Goal: Navigation & Orientation: Find specific page/section

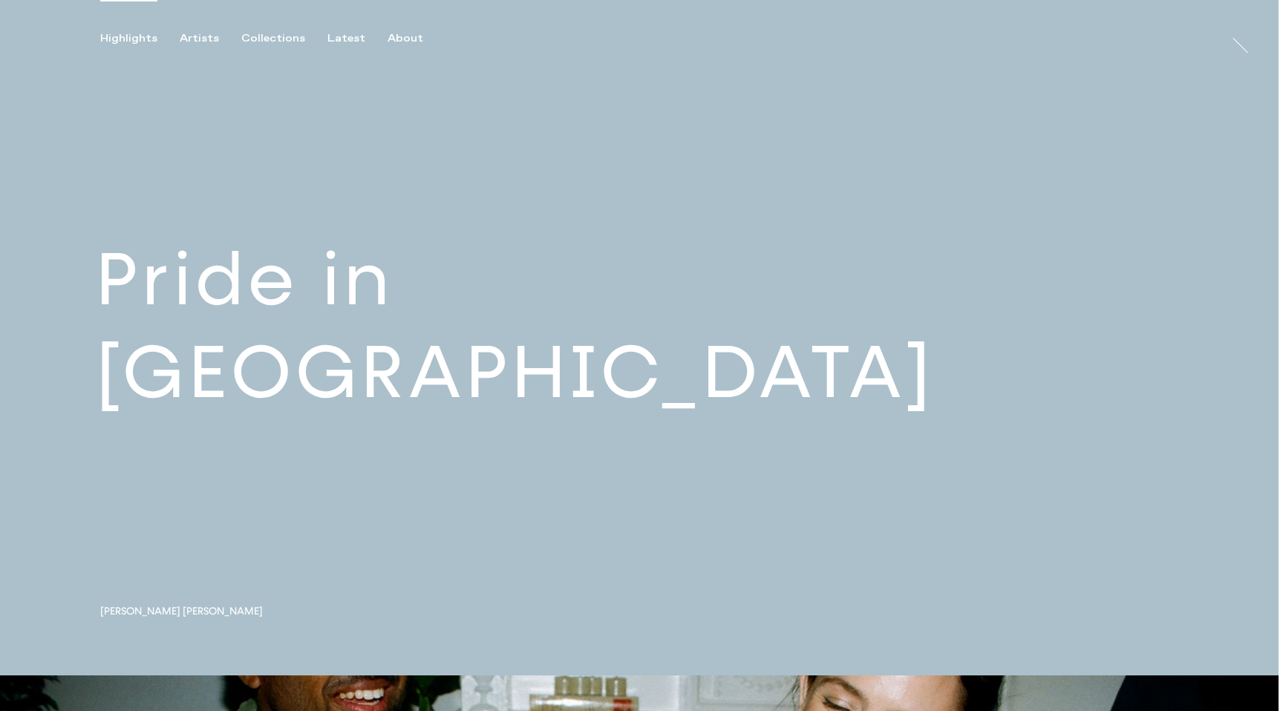
click at [245, 362] on link at bounding box center [639, 338] width 1278 height 676
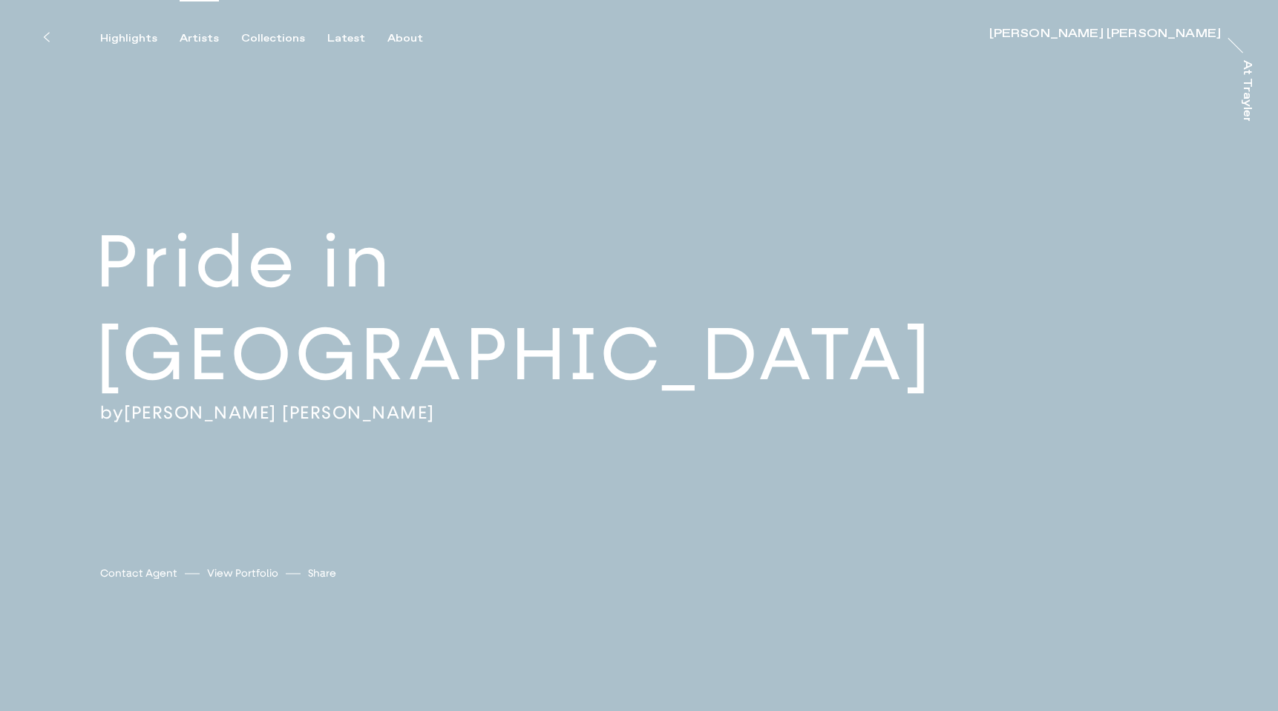
click at [186, 45] on div "Artists" at bounding box center [199, 38] width 39 height 13
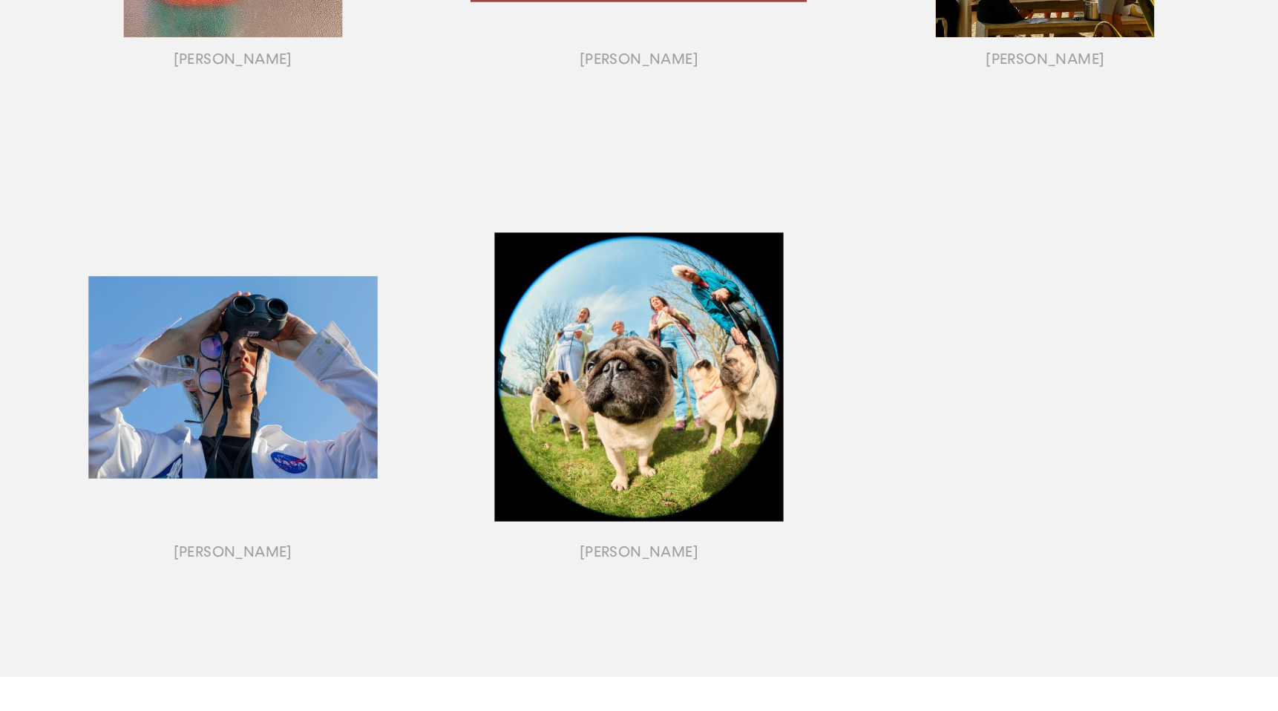
scroll to position [1559, 0]
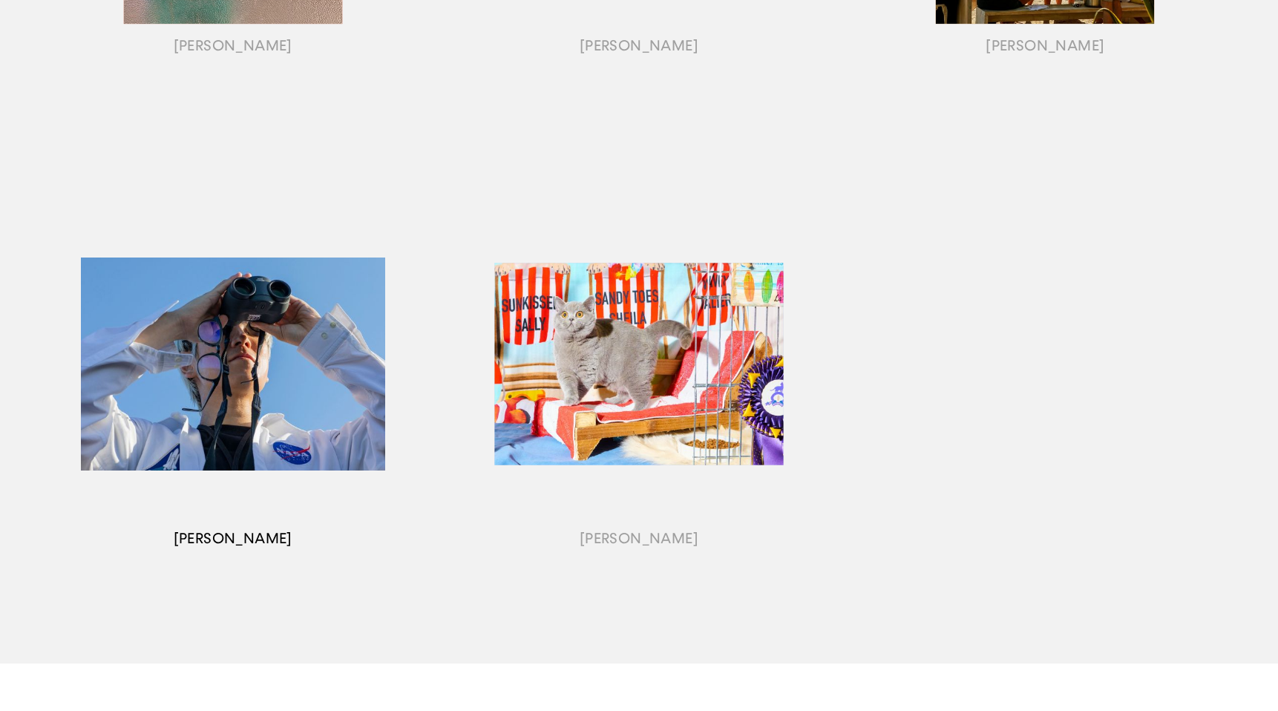
click at [311, 359] on div "button" at bounding box center [233, 382] width 406 height 463
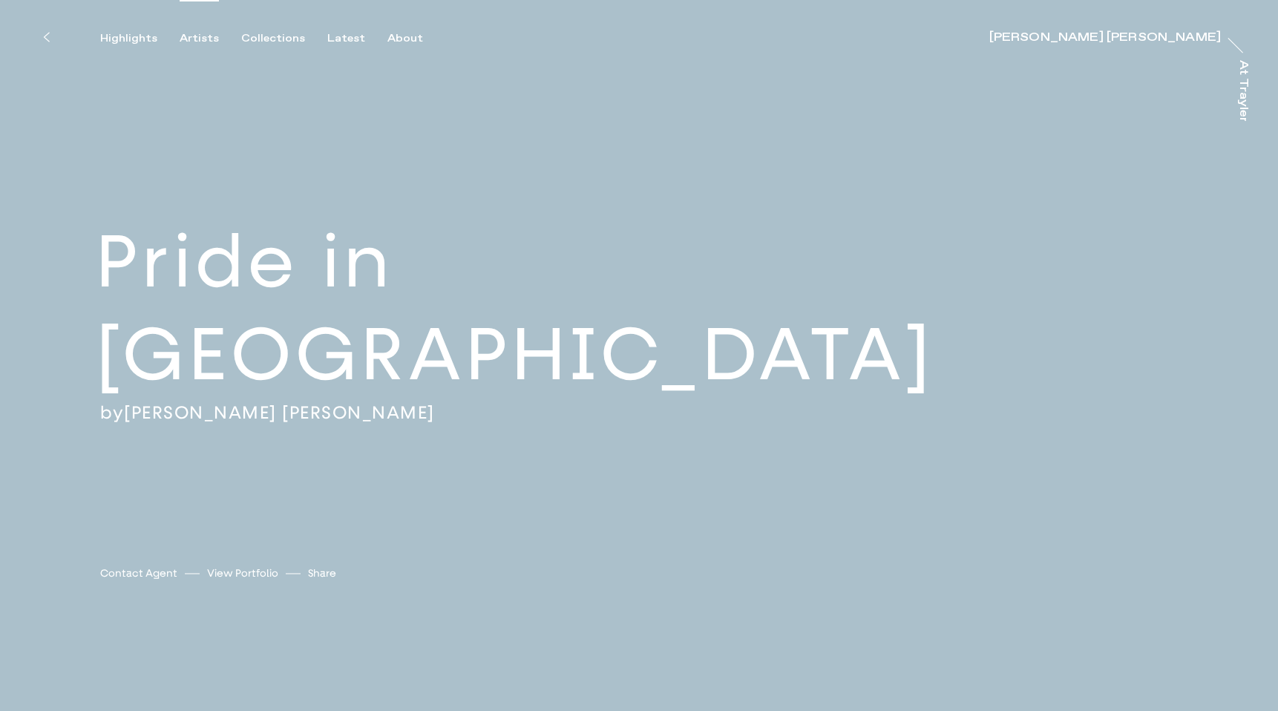
click at [194, 37] on div "Artists" at bounding box center [199, 38] width 39 height 13
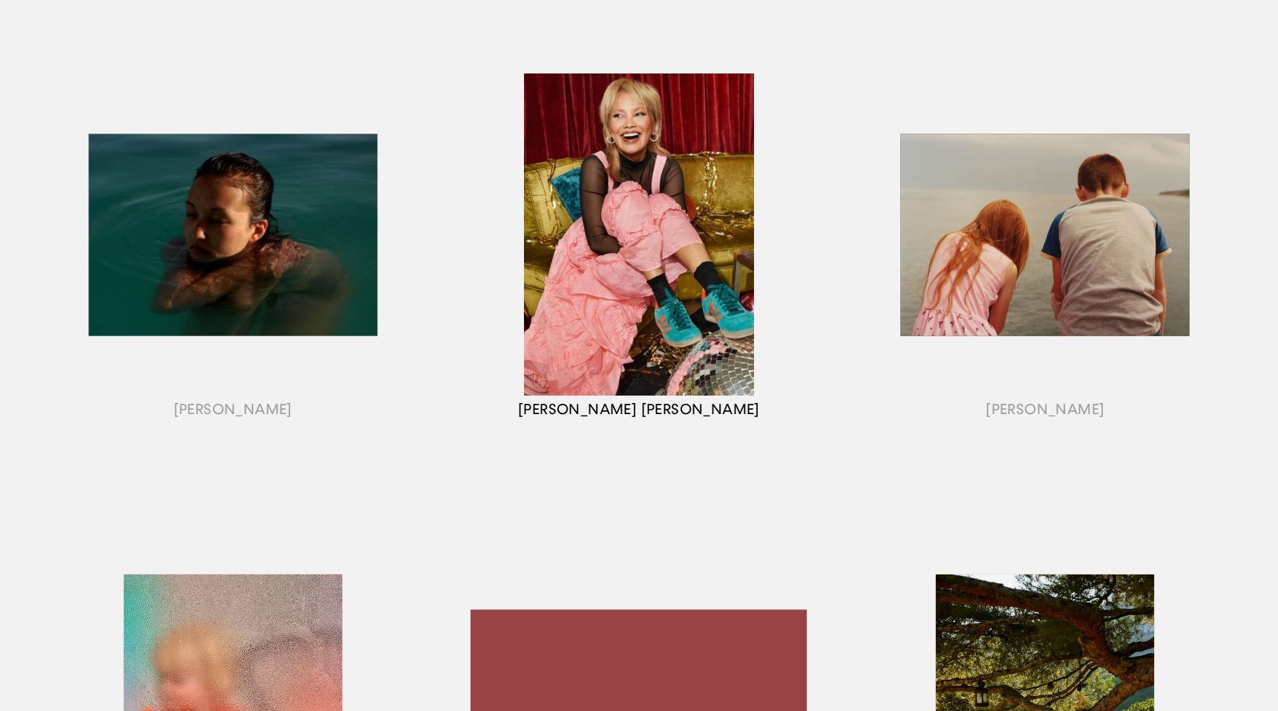
scroll to position [710, 0]
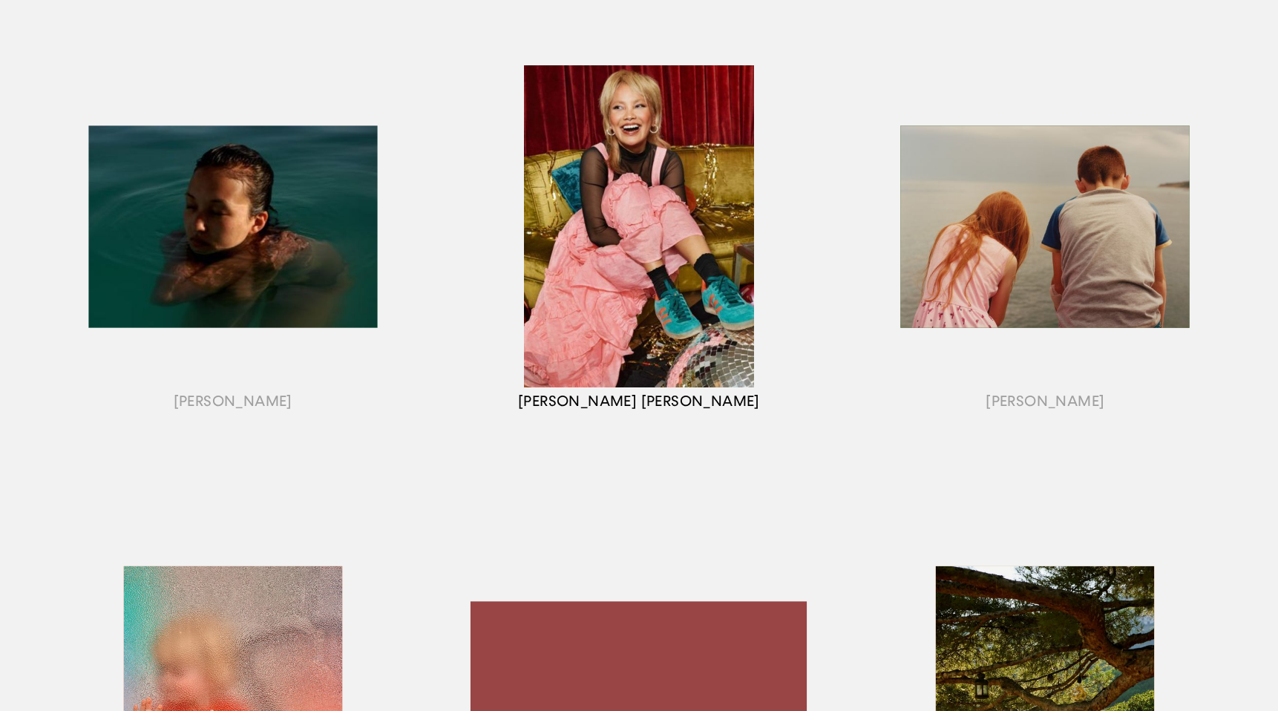
click at [719, 216] on div "button" at bounding box center [639, 244] width 406 height 463
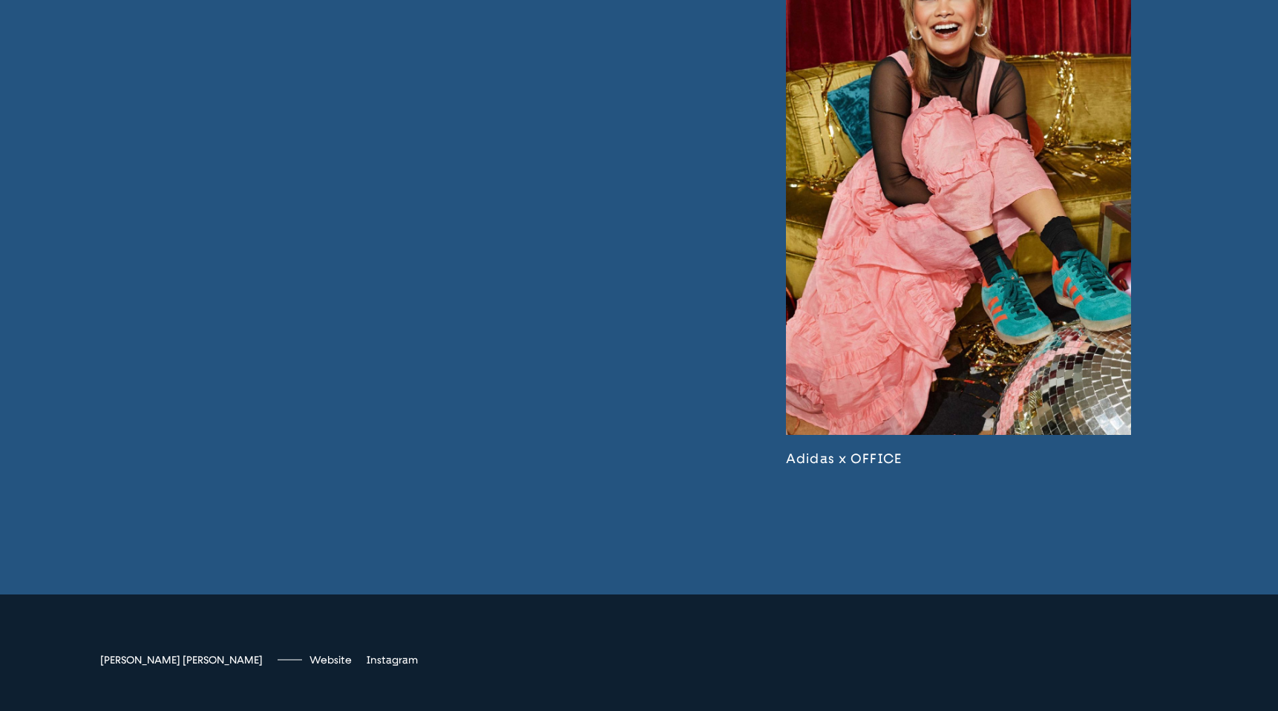
scroll to position [4004, 0]
click at [888, 337] on link at bounding box center [958, 191] width 345 height 549
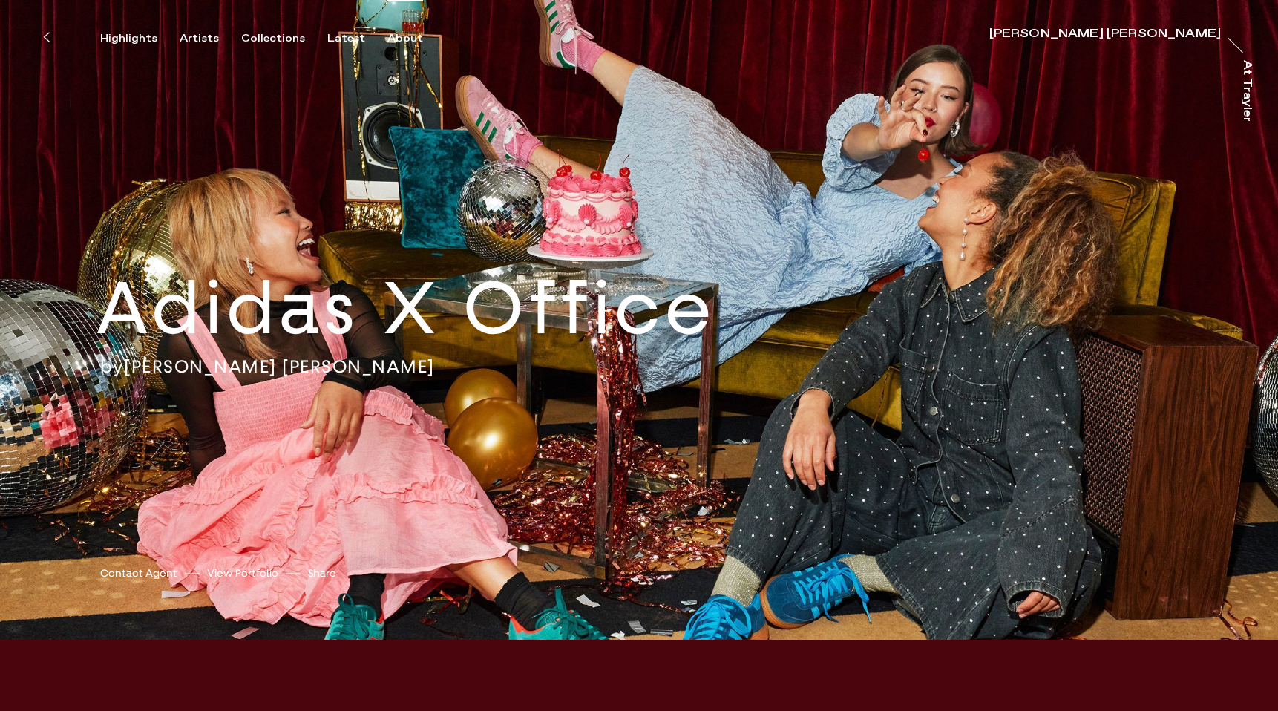
click at [395, 37] on div "About" at bounding box center [406, 38] width 36 height 13
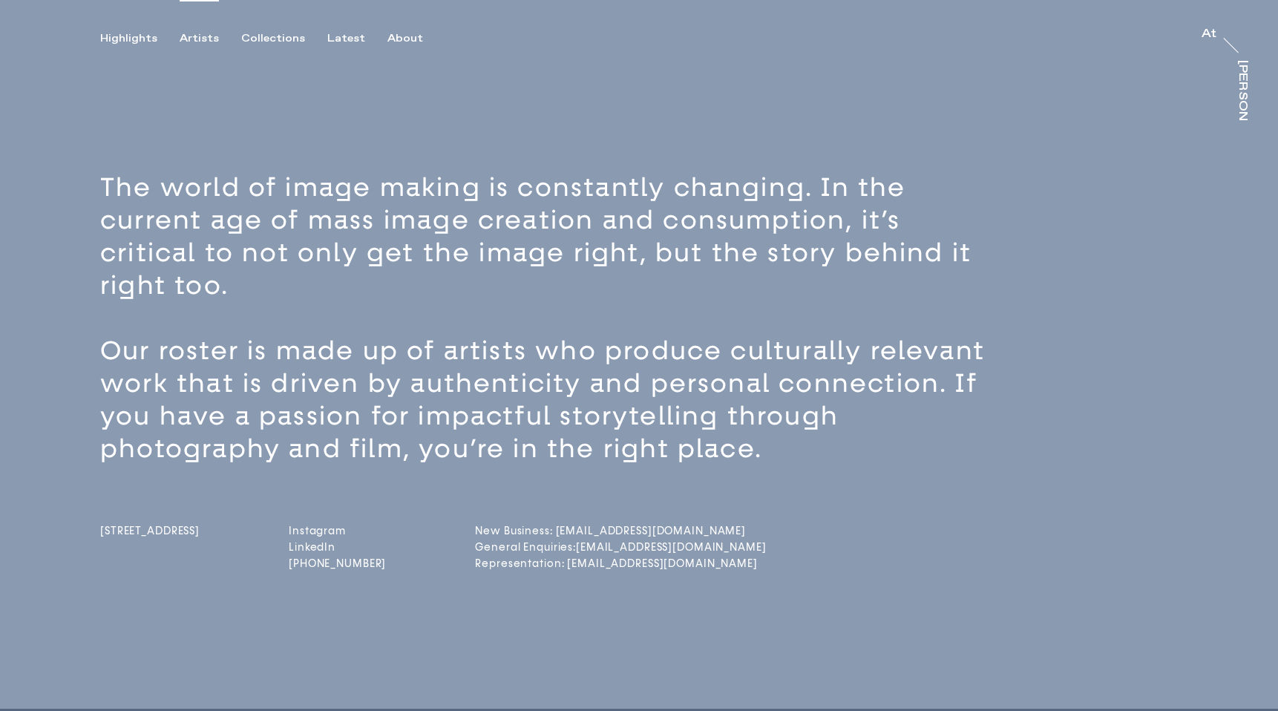
click at [205, 36] on div "Artists" at bounding box center [199, 38] width 39 height 13
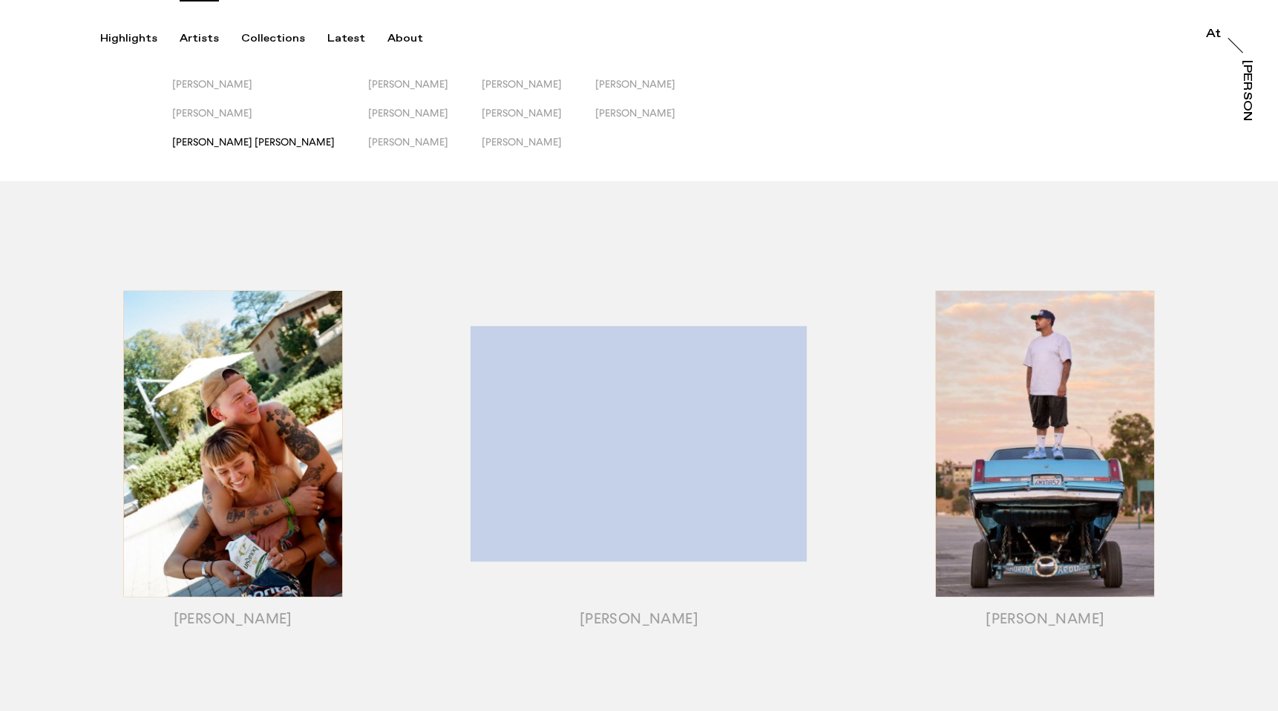
click at [224, 146] on span "[PERSON_NAME] [PERSON_NAME]" at bounding box center [253, 142] width 163 height 12
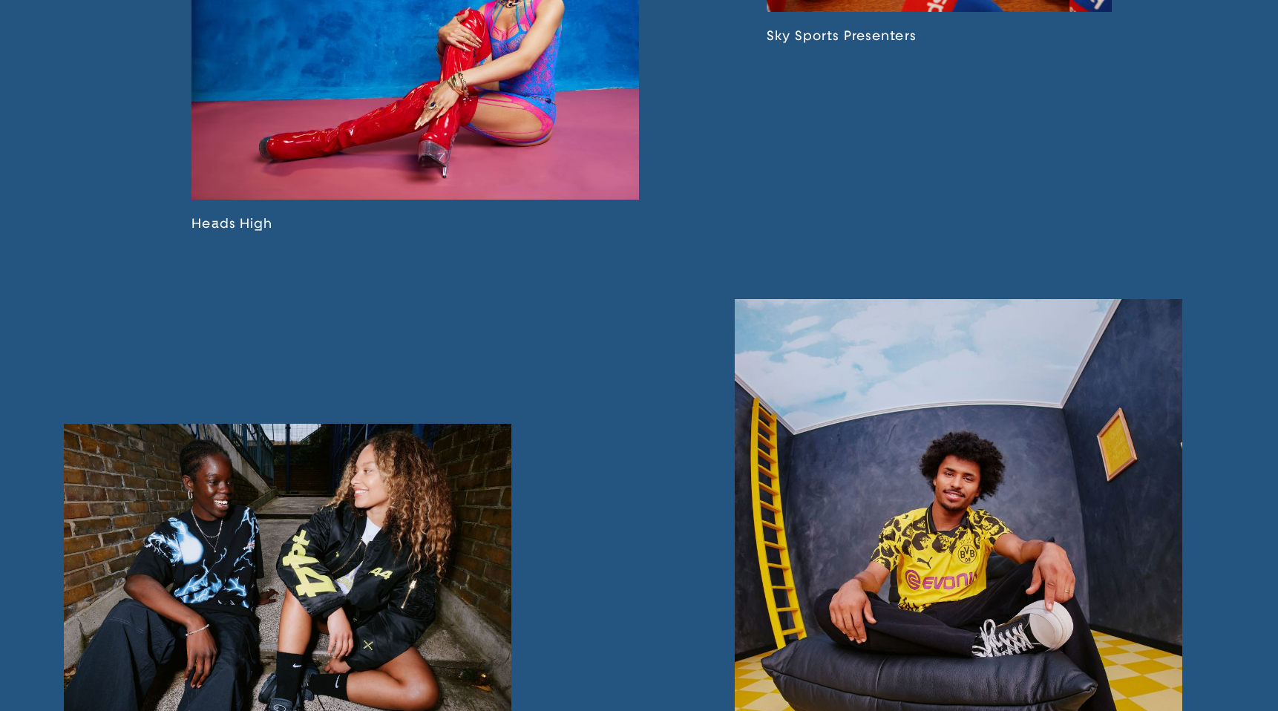
scroll to position [1454, 0]
